Goal: Navigation & Orientation: Find specific page/section

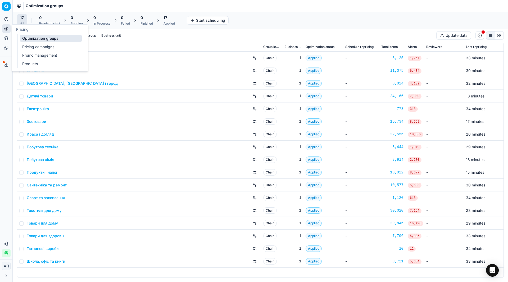
click at [31, 49] on link "Pricing campaigns" at bounding box center [51, 46] width 62 height 7
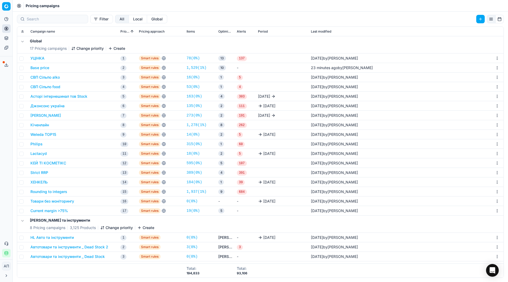
click at [0, 118] on div "Analytics Pricing Product portfolio Templates Export service 19 Contact support…" at bounding box center [6, 136] width 12 height 247
click at [194, 212] on link "19 ( 0% )" at bounding box center [193, 210] width 13 height 5
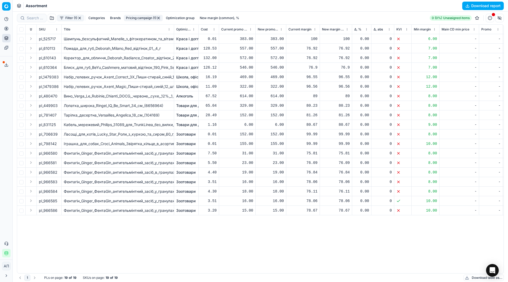
click at [77, 232] on div "pl_525717 Шампунь_безсульфатний_Manelle_з_фітокератином_та_вітаміном_В5_275_мл_…" at bounding box center [260, 153] width 486 height 239
click at [26, 40] on link "Optimization groups" at bounding box center [51, 38] width 62 height 7
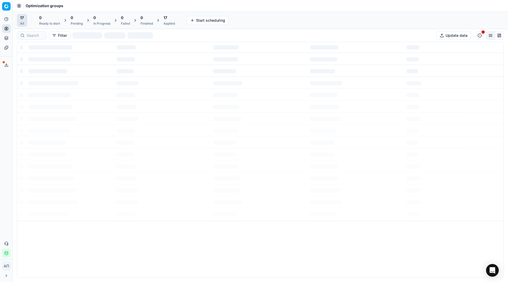
click at [0, 95] on div "Analytics Pricing Product portfolio Templates Export service 19 Contact support…" at bounding box center [6, 136] width 12 height 247
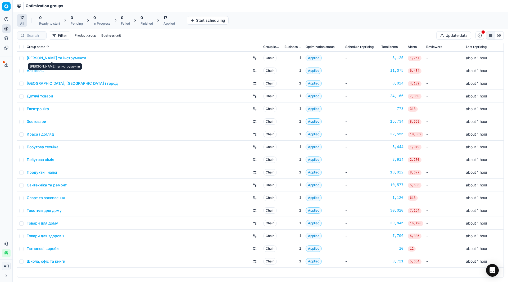
click at [57, 56] on link "[PERSON_NAME] та інструменти" at bounding box center [56, 57] width 59 height 5
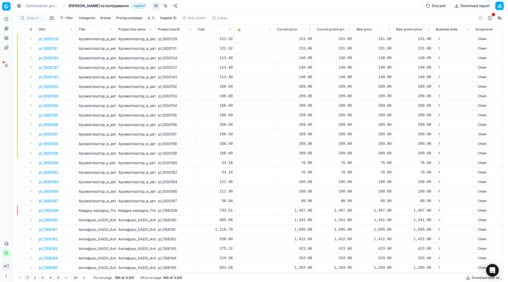
click at [161, 7] on link at bounding box center [165, 6] width 8 height 8
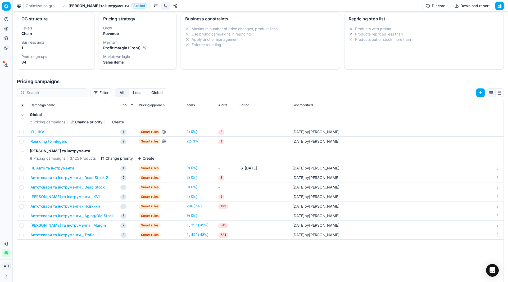
scroll to position [36, 0]
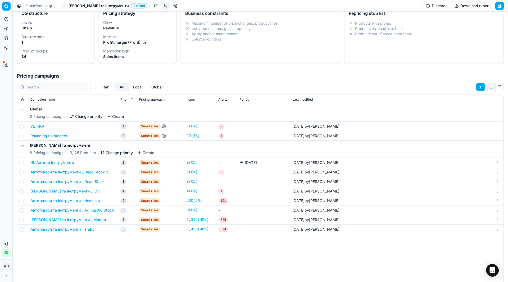
click at [101, 171] on button "Автотовари та інструменти _ Dead Stock 2" at bounding box center [69, 171] width 78 height 5
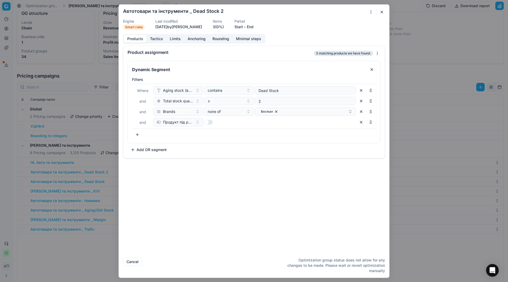
click at [382, 12] on button "button" at bounding box center [382, 12] width 6 height 6
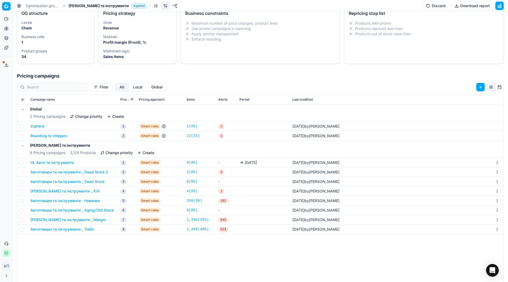
click at [85, 249] on div "Global 2 Pricing campaigns Change priority Create УЦІНКА 1 Smart rules 1 ( 0% )…" at bounding box center [260, 213] width 486 height 219
click at [161, 8] on link at bounding box center [165, 6] width 8 height 8
click at [119, 6] on span "[PERSON_NAME] та інструменти" at bounding box center [99, 5] width 60 height 5
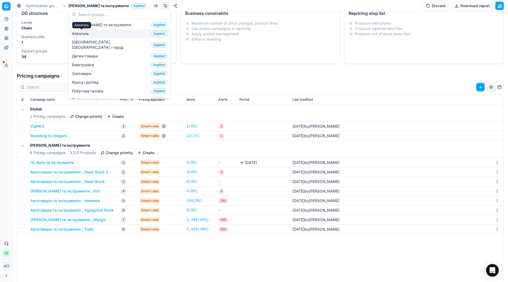
click at [85, 35] on span "Алкоголь" at bounding box center [81, 33] width 19 height 5
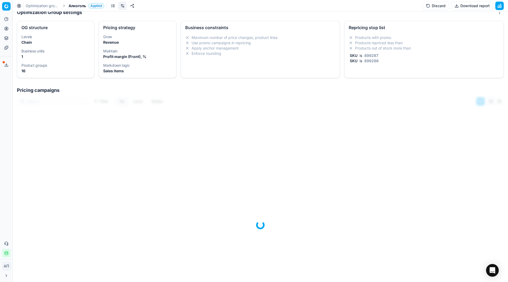
scroll to position [36, 0]
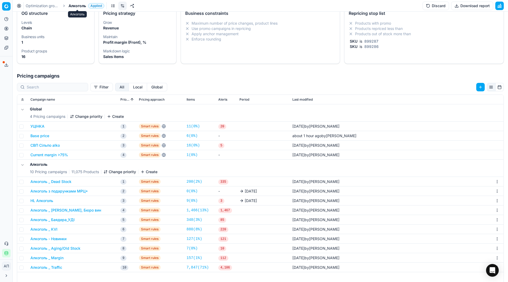
click at [77, 7] on span "Алкоголь" at bounding box center [77, 5] width 17 height 5
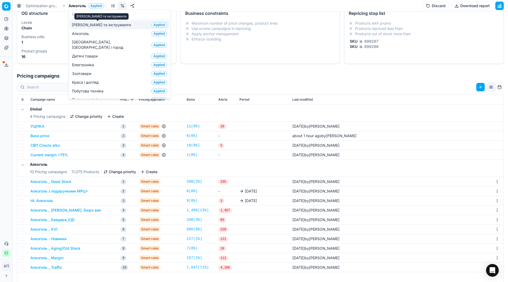
click at [104, 22] on span "[PERSON_NAME] та інструменти" at bounding box center [102, 24] width 61 height 5
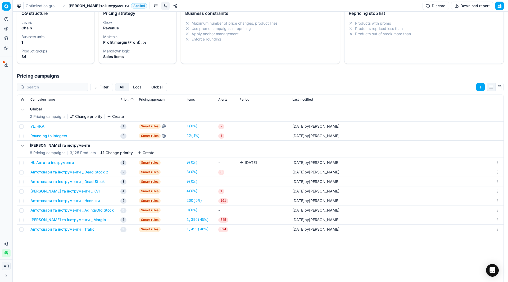
click at [115, 8] on span "[PERSON_NAME] та інструменти" at bounding box center [99, 5] width 60 height 5
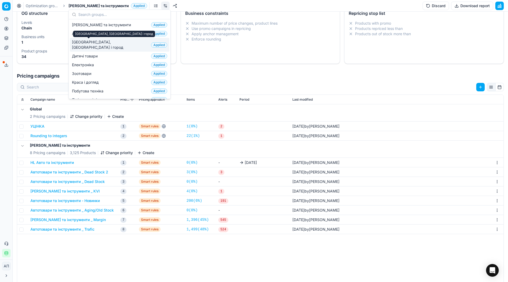
click at [97, 41] on span "[GEOGRAPHIC_DATA], [GEOGRAPHIC_DATA] і город" at bounding box center [110, 44] width 77 height 11
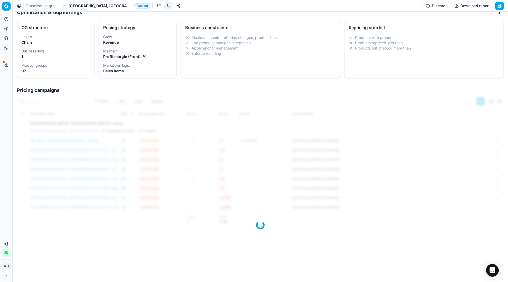
scroll to position [36, 0]
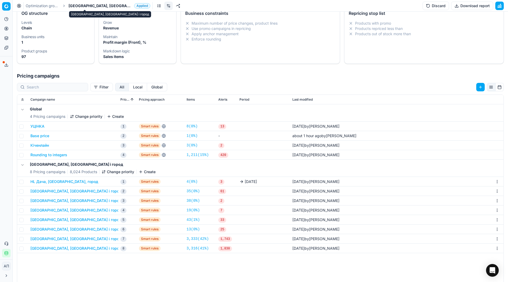
click at [97, 3] on span "[GEOGRAPHIC_DATA], [GEOGRAPHIC_DATA] і город" at bounding box center [100, 5] width 63 height 5
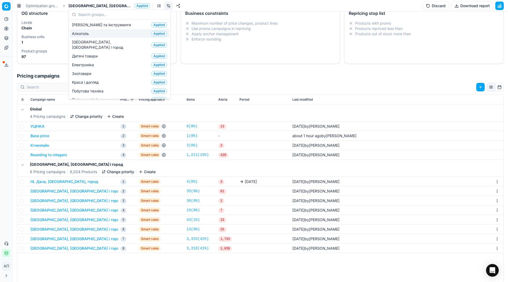
click at [96, 34] on div "Алкоголь Applied" at bounding box center [119, 33] width 99 height 9
